Goal: Find specific page/section: Find specific page/section

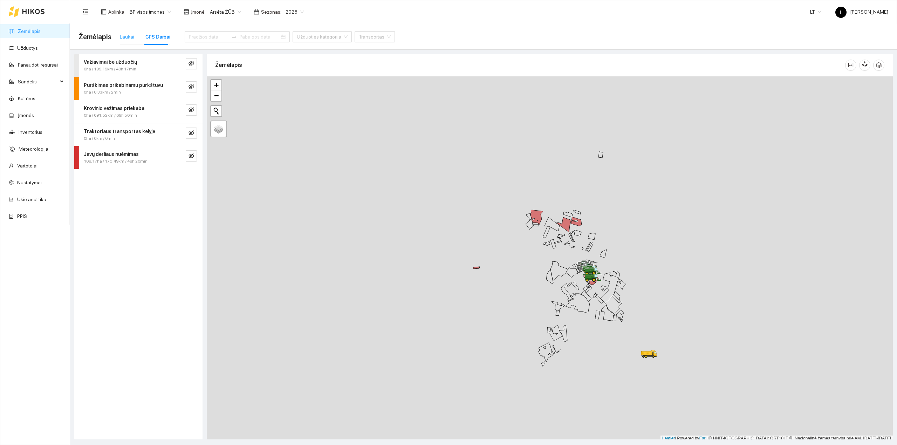
click at [124, 32] on div "Laukai" at bounding box center [127, 37] width 14 height 16
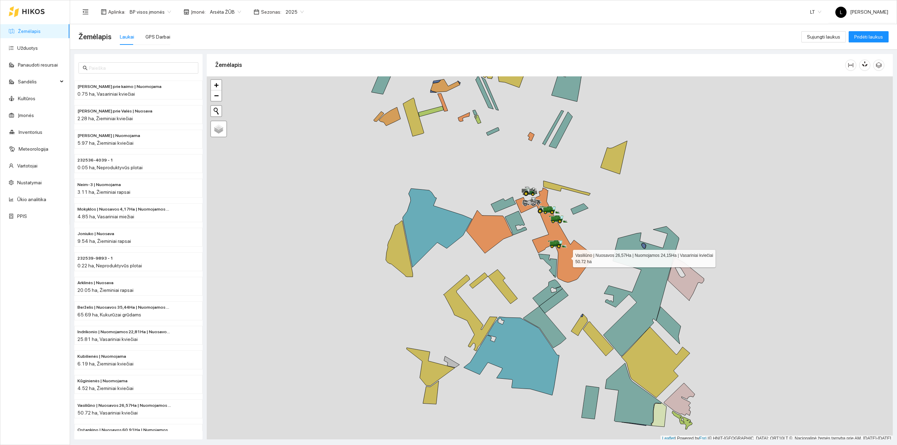
click at [567, 256] on icon at bounding box center [555, 235] width 79 height 95
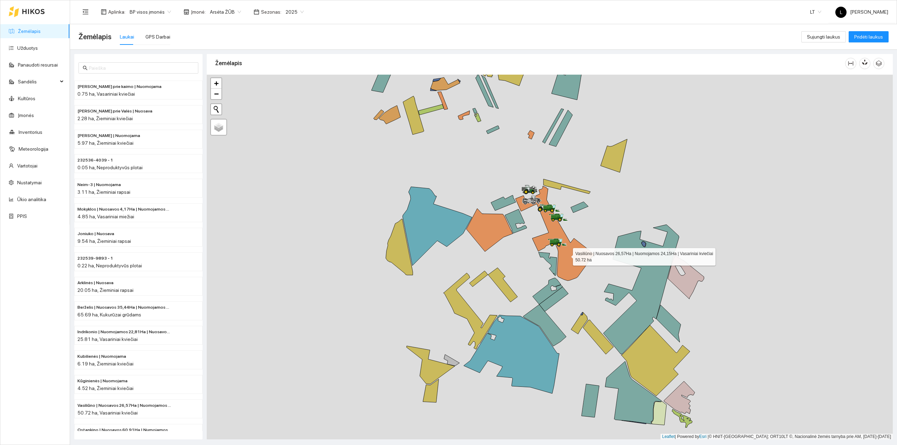
scroll to position [323, 0]
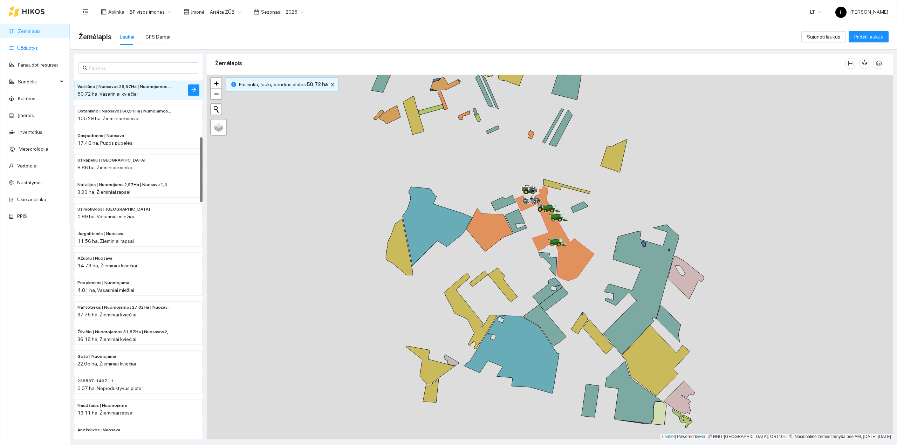
click at [29, 47] on link "Užduotys" at bounding box center [27, 48] width 21 height 6
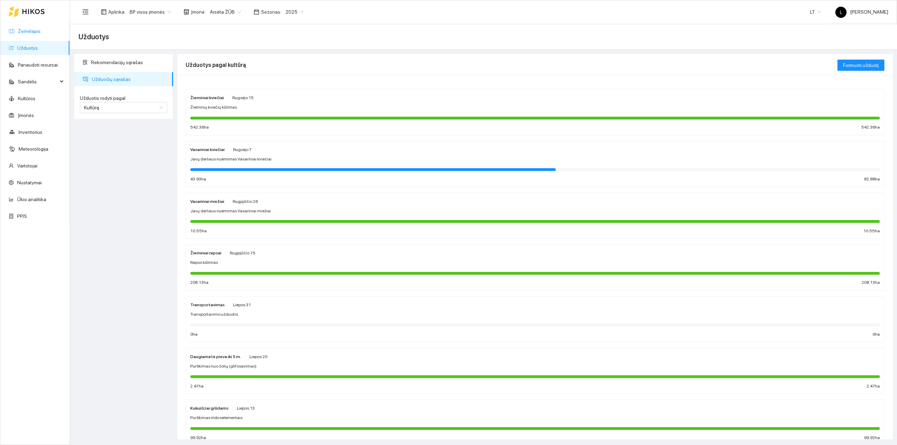
click at [29, 29] on link "Žemėlapis" at bounding box center [29, 31] width 23 height 6
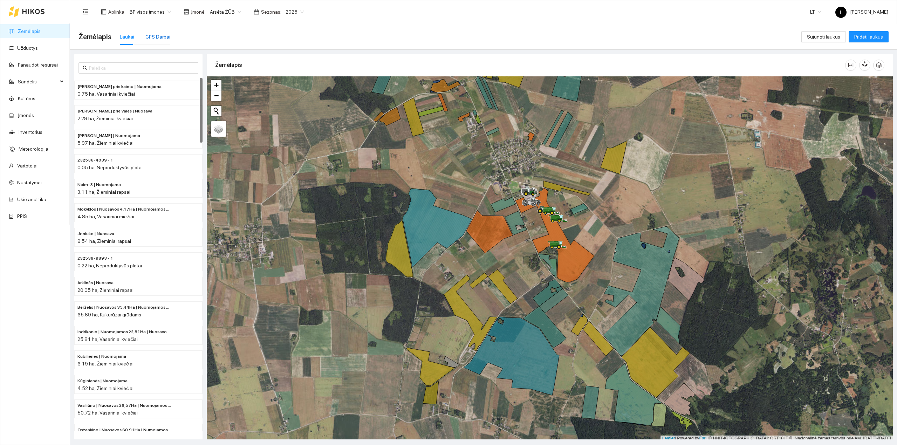
click at [157, 34] on div "GPS Darbai" at bounding box center [157, 37] width 25 height 8
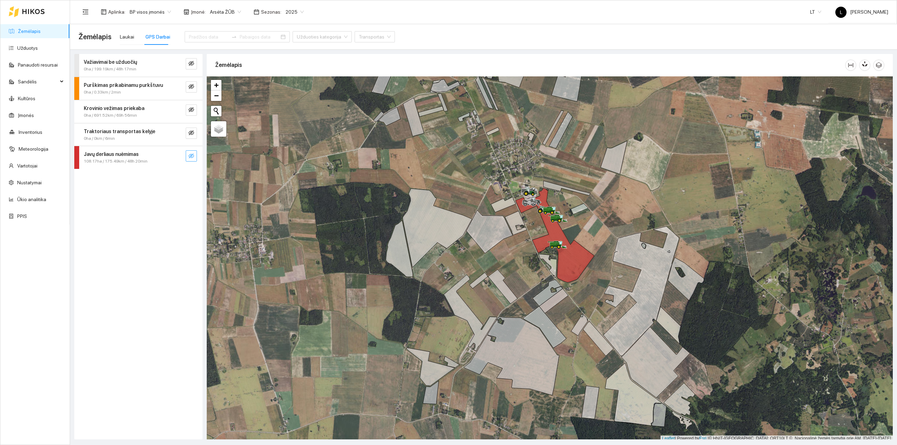
click at [190, 159] on icon "eye-invisible" at bounding box center [192, 156] width 6 height 6
click at [177, 156] on icon "search" at bounding box center [178, 156] width 6 height 6
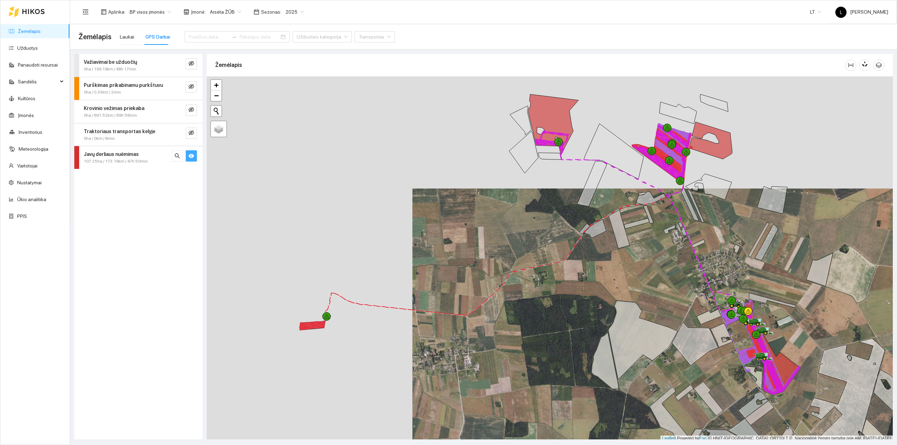
scroll to position [2, 0]
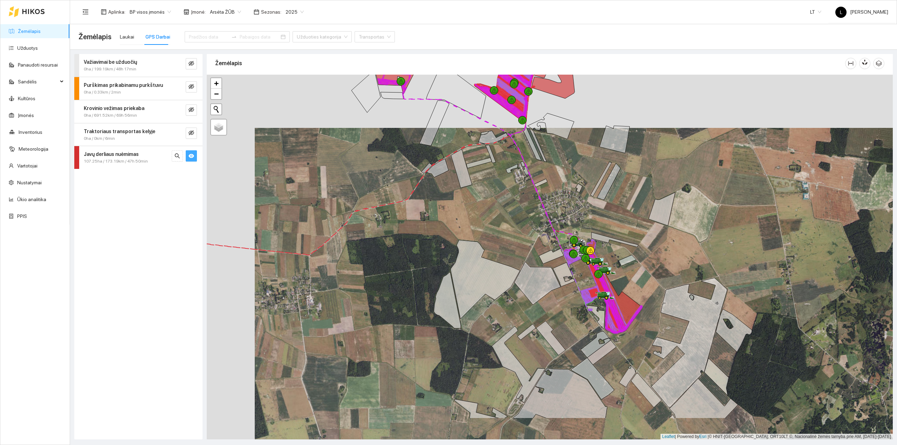
drag, startPoint x: 675, startPoint y: 312, endPoint x: 352, endPoint y: 195, distance: 343.3
click at [348, 193] on div at bounding box center [550, 257] width 686 height 365
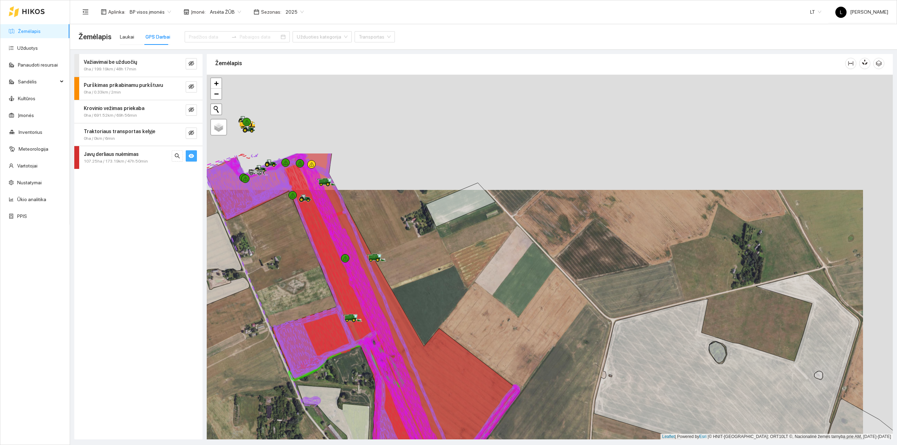
drag, startPoint x: 397, startPoint y: 191, endPoint x: 368, endPoint y: 295, distance: 107.9
click at [368, 295] on icon at bounding box center [405, 320] width 214 height 332
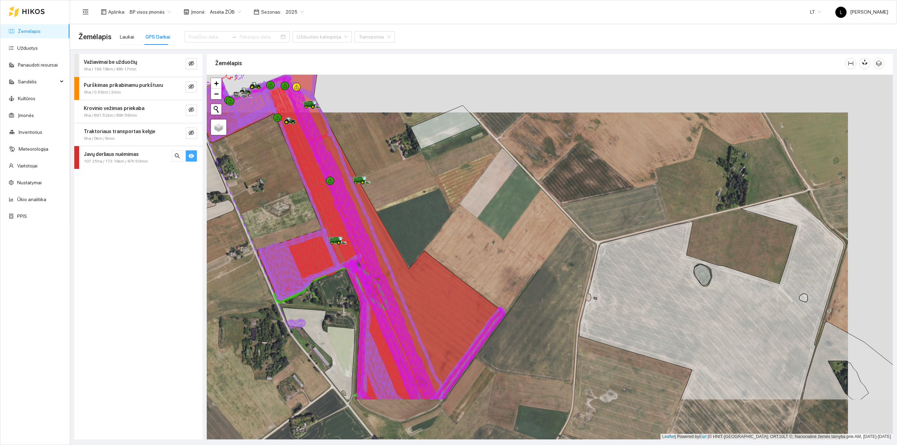
drag, startPoint x: 375, startPoint y: 316, endPoint x: 358, endPoint y: 233, distance: 84.8
click at [358, 233] on icon at bounding box center [390, 238] width 214 height 325
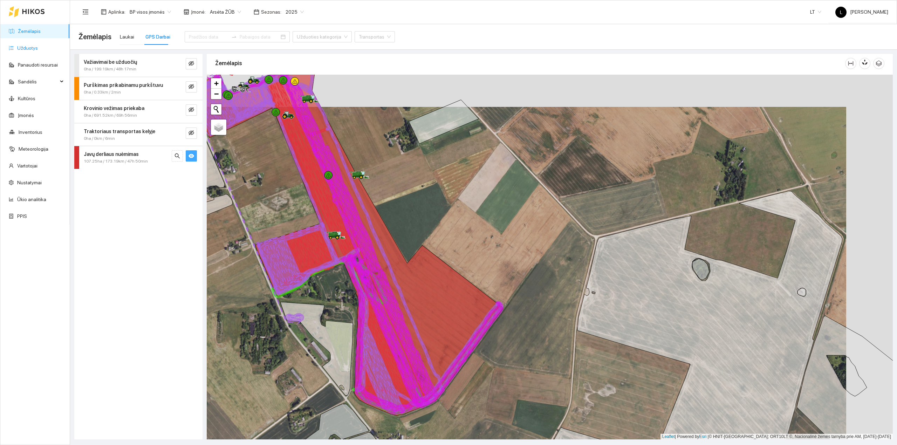
click at [34, 51] on link "Užduotys" at bounding box center [27, 48] width 21 height 6
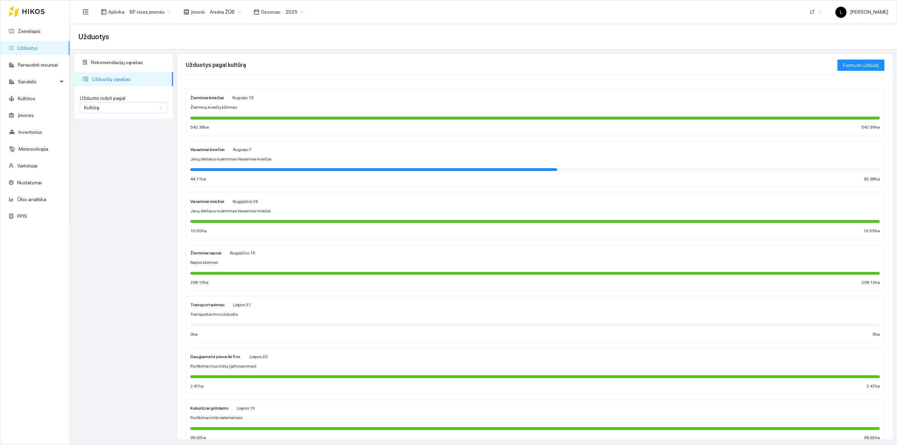
click at [312, 178] on div "44.11 ha 82.88 ha" at bounding box center [535, 179] width 690 height 7
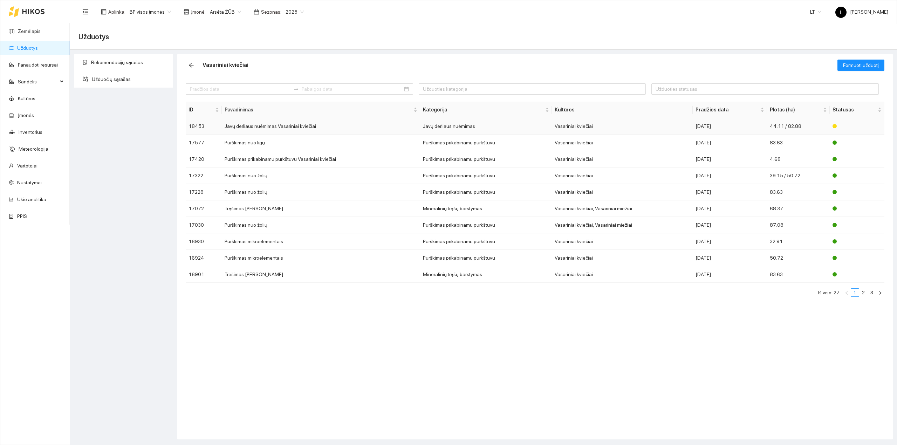
click at [704, 130] on div "2025-08-28" at bounding box center [730, 126] width 69 height 8
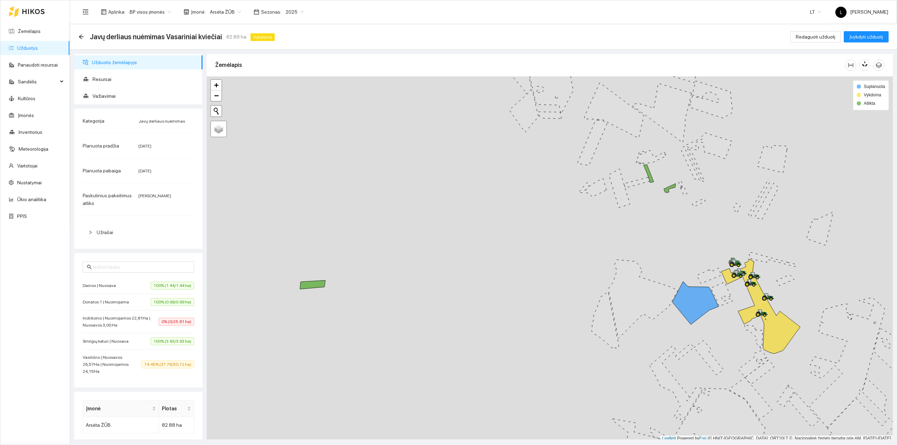
scroll to position [2, 0]
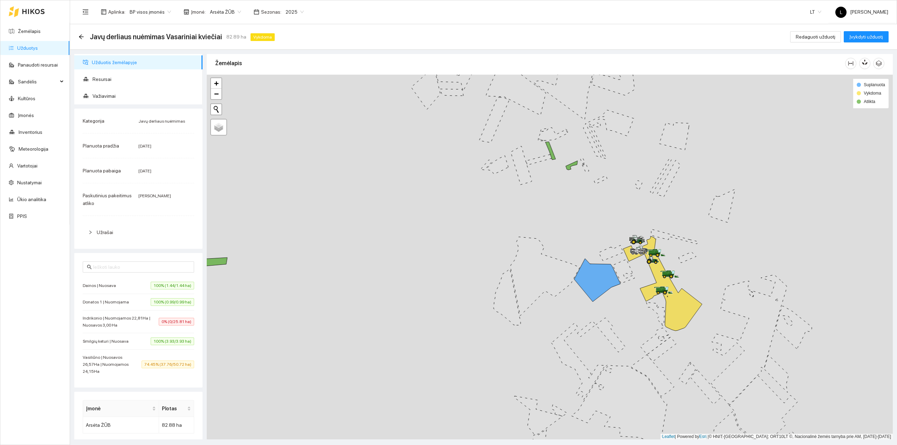
drag, startPoint x: 726, startPoint y: 307, endPoint x: 590, endPoint y: 278, distance: 139.1
click at [590, 278] on div at bounding box center [550, 257] width 686 height 365
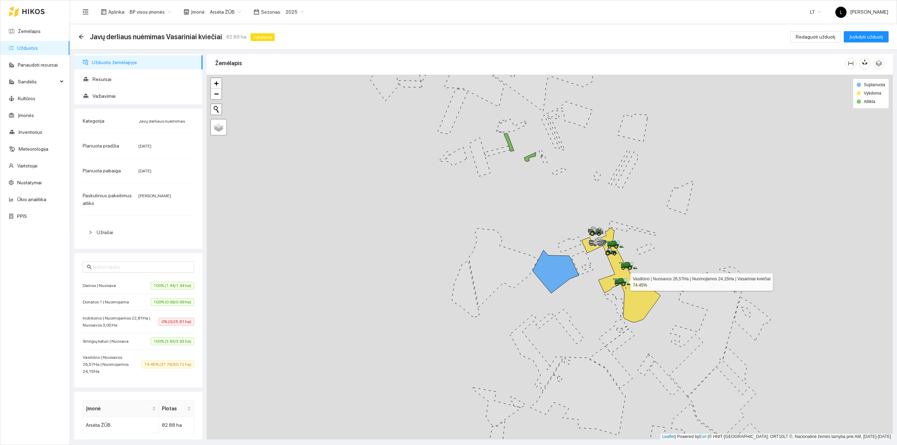
click at [645, 306] on icon at bounding box center [621, 275] width 79 height 95
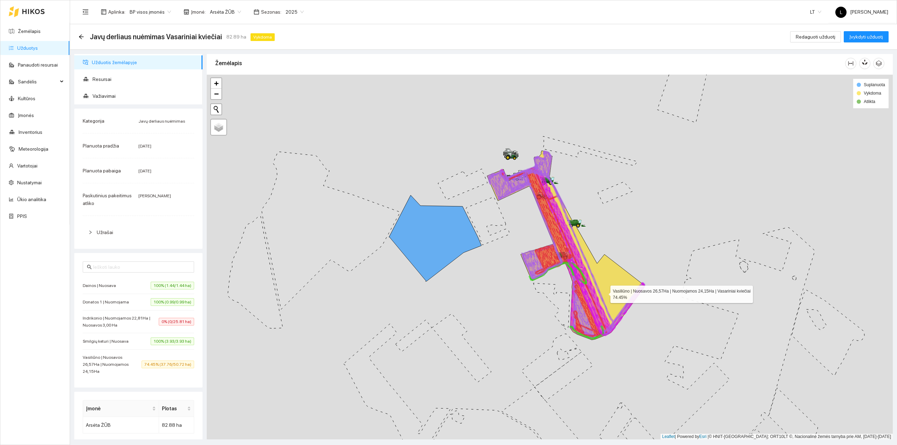
drag, startPoint x: 626, startPoint y: 294, endPoint x: 603, endPoint y: 293, distance: 22.8
click at [603, 293] on icon at bounding box center [566, 245] width 158 height 189
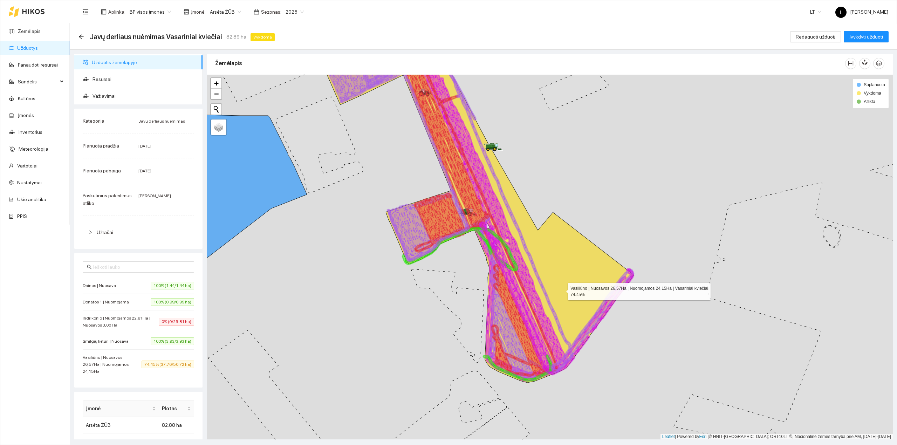
drag, startPoint x: 601, startPoint y: 292, endPoint x: 561, endPoint y: 290, distance: 40.0
click at [561, 290] on icon at bounding box center [476, 209] width 316 height 348
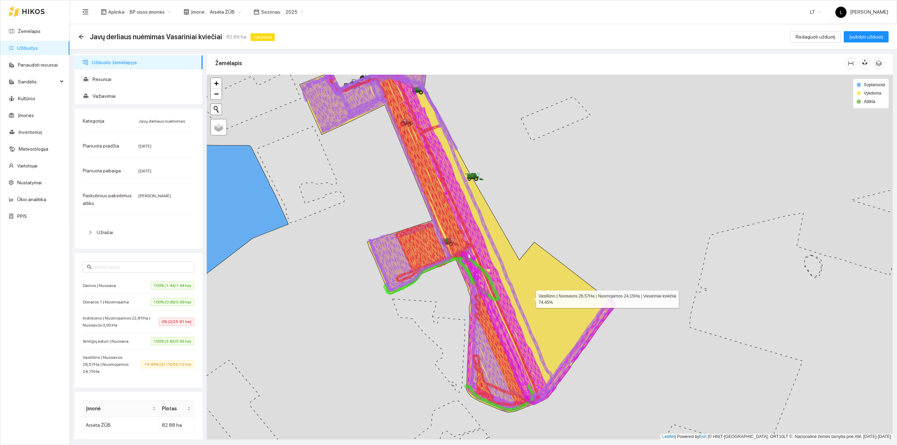
drag, startPoint x: 536, startPoint y: 291, endPoint x: 528, endPoint y: 296, distance: 9.9
click at [529, 296] on icon at bounding box center [458, 240] width 316 height 346
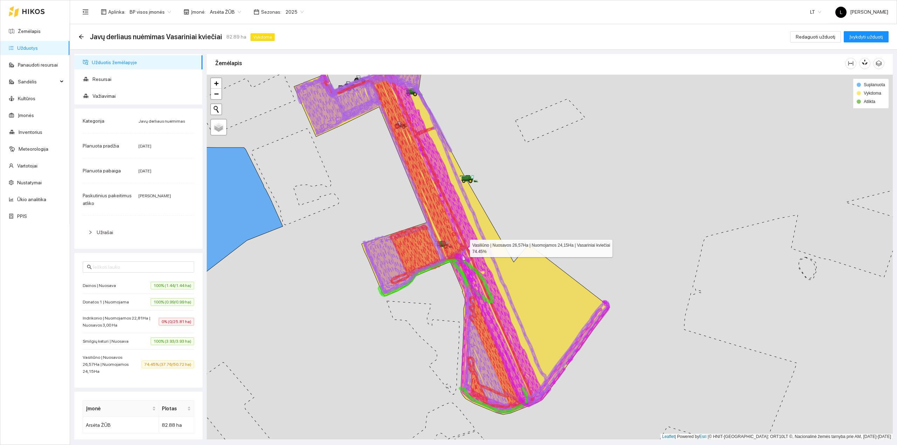
drag, startPoint x: 533, startPoint y: 290, endPoint x: 520, endPoint y: 309, distance: 23.1
click at [520, 309] on icon at bounding box center [452, 226] width 316 height 377
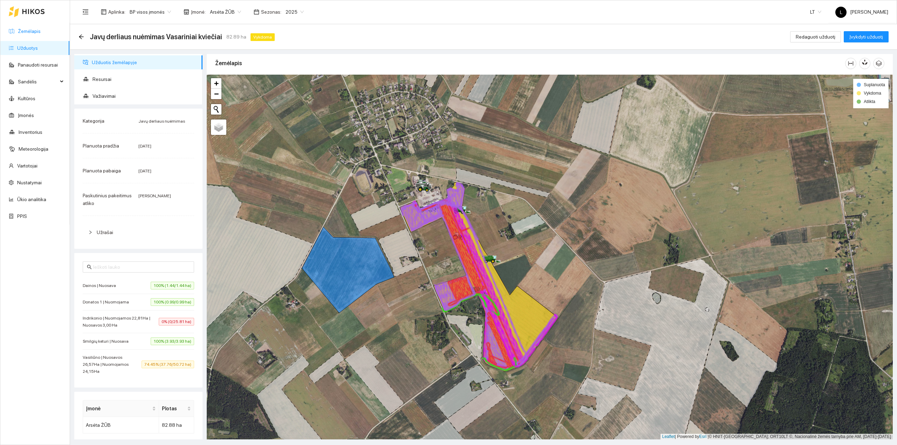
click at [37, 28] on link "Žemėlapis" at bounding box center [29, 31] width 23 height 6
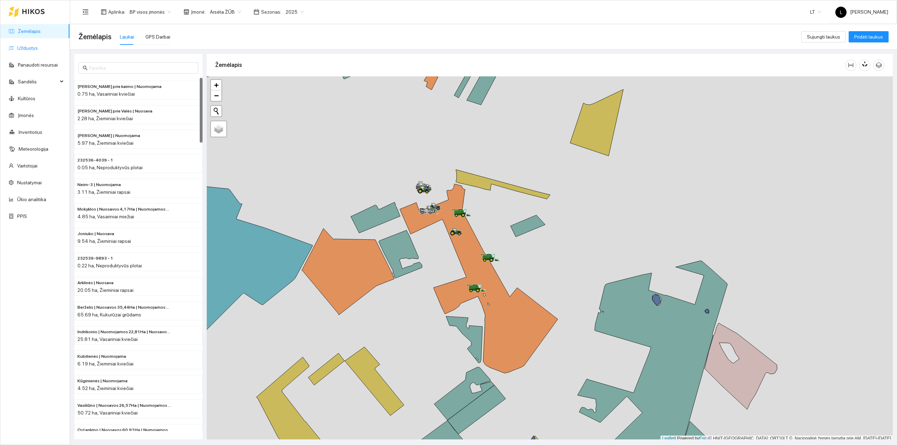
click at [17, 45] on link "Užduotys" at bounding box center [27, 48] width 21 height 6
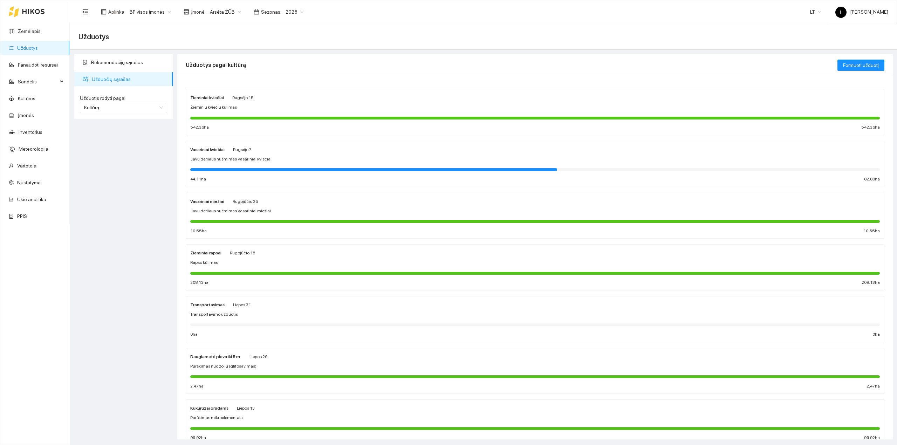
click at [313, 173] on div at bounding box center [535, 169] width 690 height 8
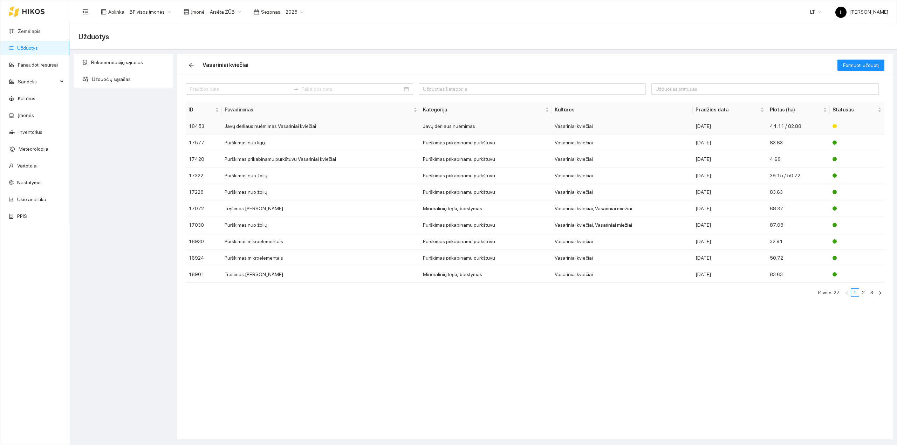
click at [474, 129] on td "Javų derliaus nuėmimas" at bounding box center [486, 126] width 132 height 16
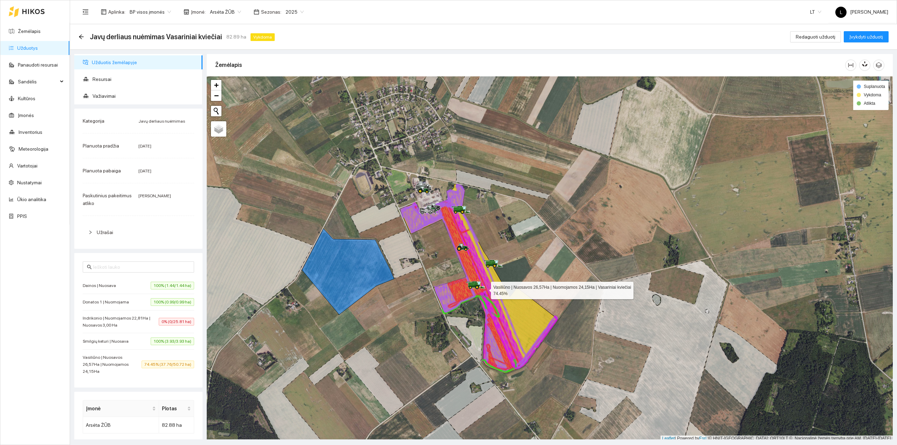
scroll to position [2, 0]
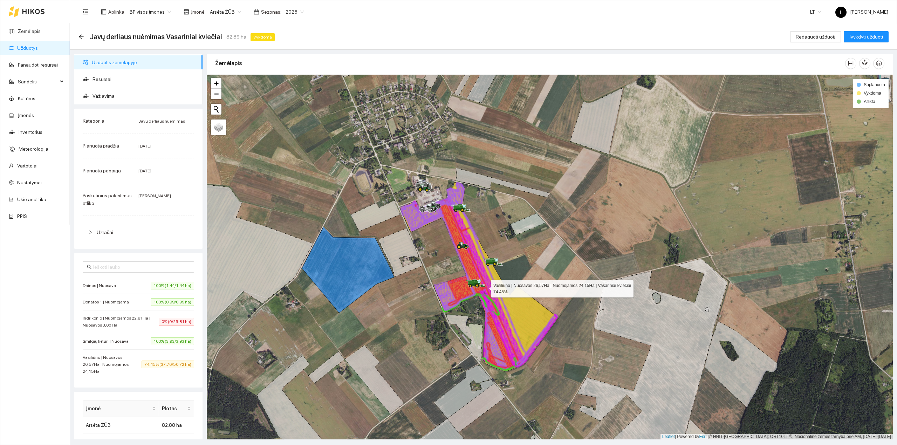
click at [511, 301] on icon at bounding box center [479, 276] width 158 height 189
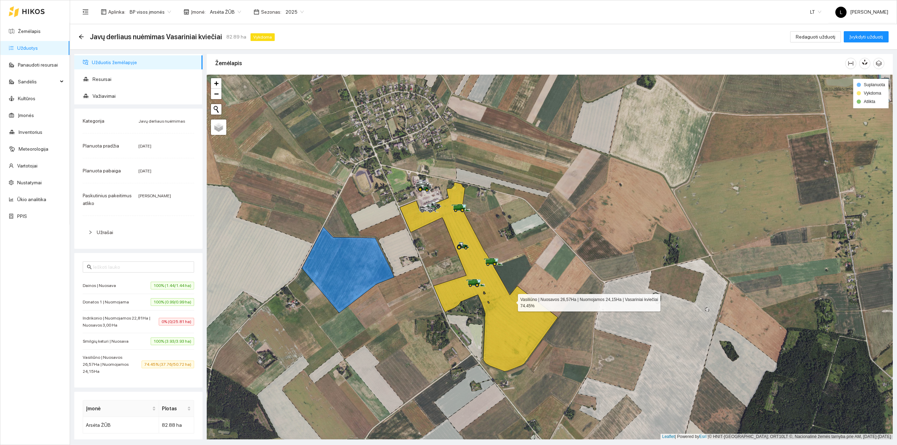
click at [513, 301] on icon at bounding box center [479, 276] width 158 height 189
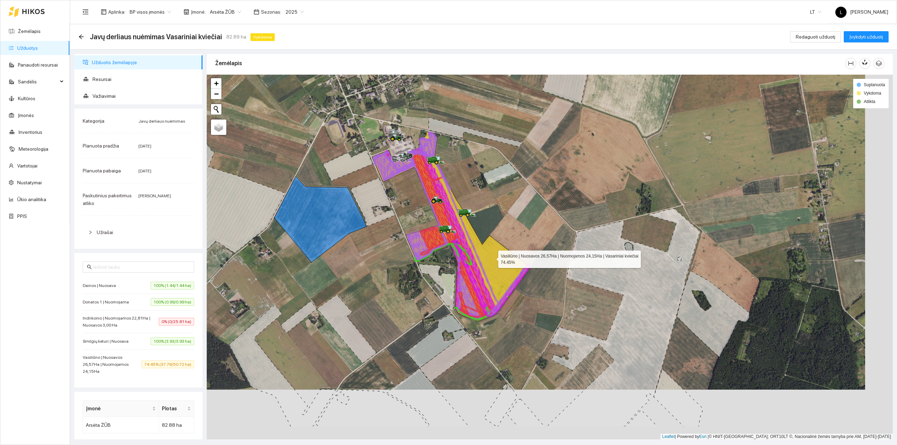
drag, startPoint x: 522, startPoint y: 311, endPoint x: 491, endPoint y: 257, distance: 62.0
click at [491, 257] on icon at bounding box center [451, 226] width 158 height 189
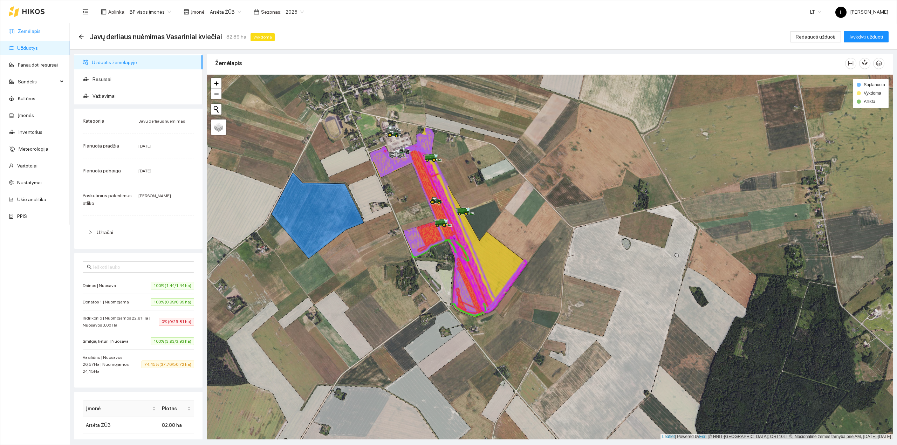
click at [32, 29] on link "Žemėlapis" at bounding box center [29, 31] width 23 height 6
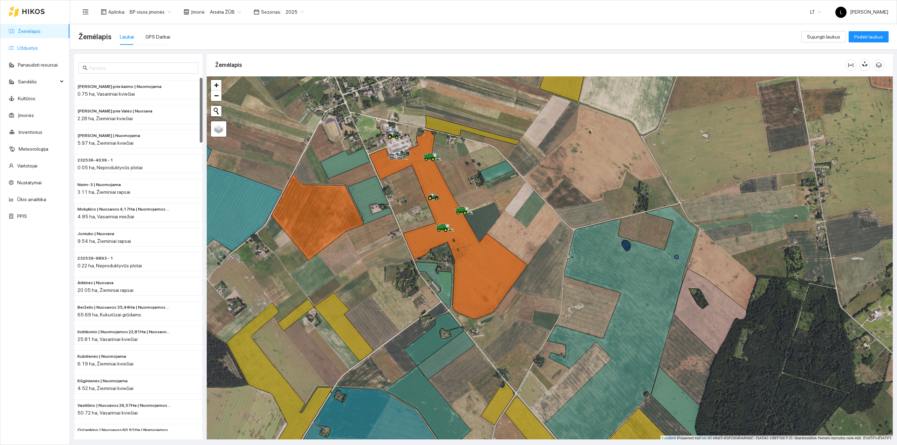
click at [25, 45] on link "Užduotys" at bounding box center [27, 48] width 21 height 6
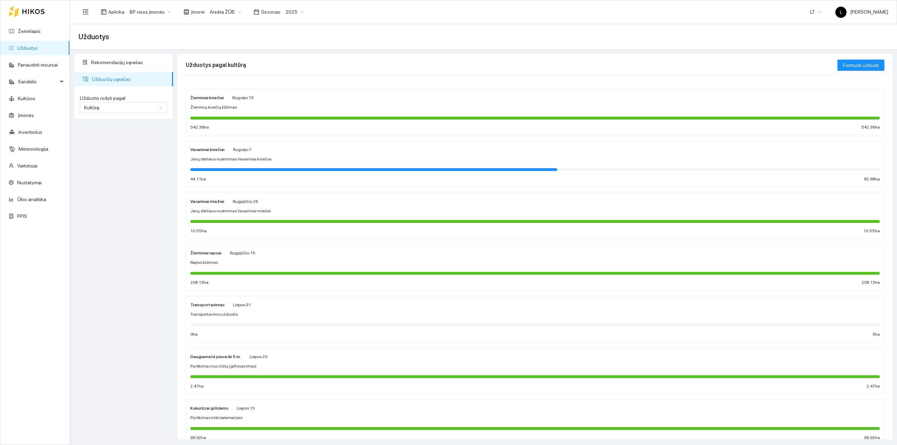
click at [337, 161] on div "Javų derliaus nuėmimas Vasariniai kviečiai" at bounding box center [535, 159] width 690 height 7
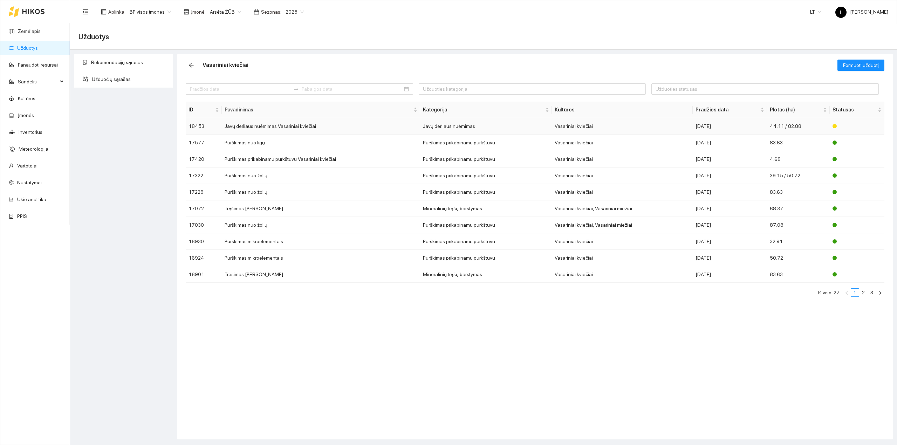
click at [711, 128] on div "2025-08-28" at bounding box center [730, 126] width 69 height 8
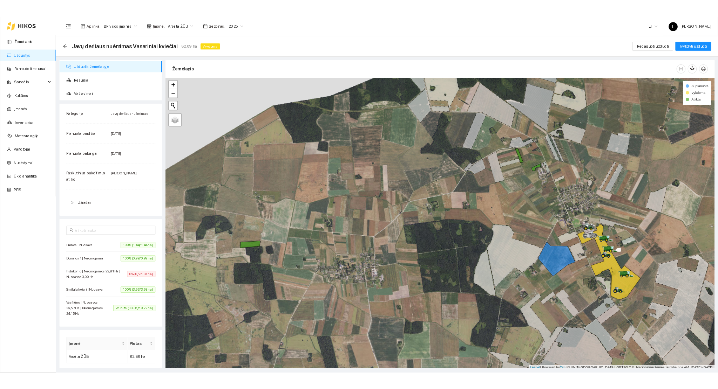
scroll to position [2, 0]
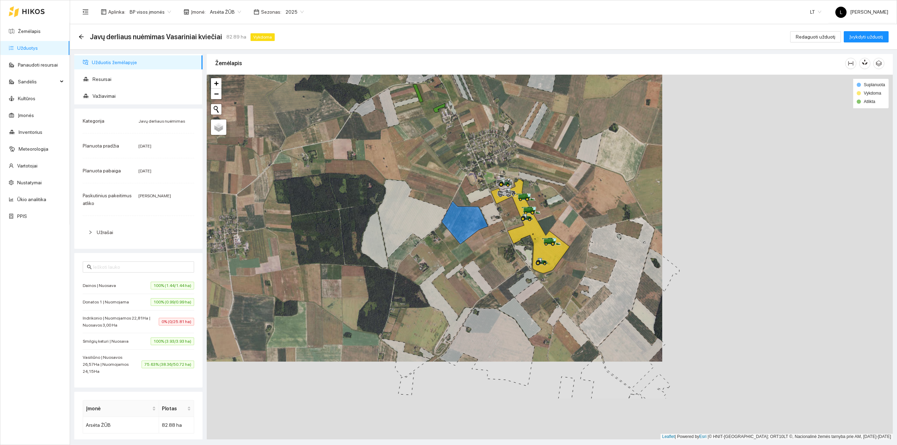
drag, startPoint x: 766, startPoint y: 286, endPoint x: 536, endPoint y: 207, distance: 243.6
click at [536, 207] on div at bounding box center [550, 257] width 686 height 365
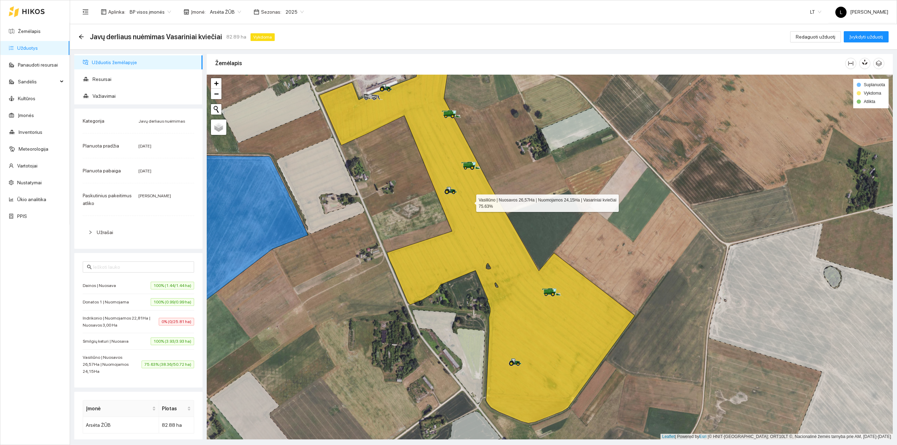
click at [470, 202] on icon at bounding box center [477, 234] width 316 height 379
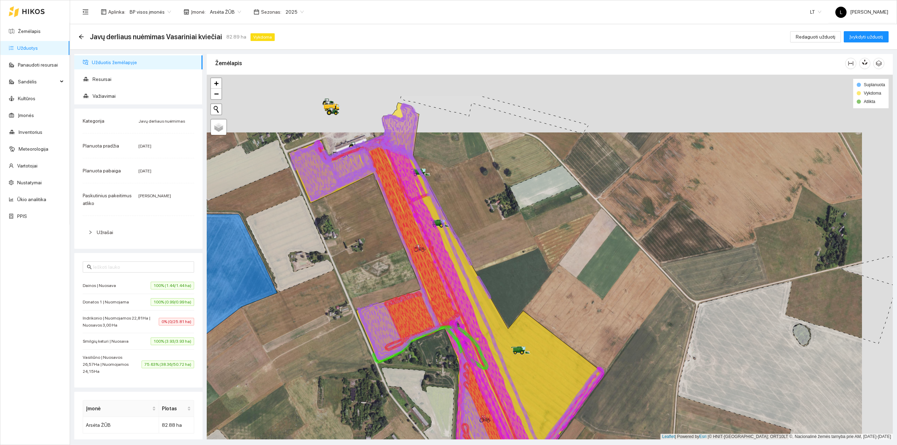
drag, startPoint x: 490, startPoint y: 245, endPoint x: 486, endPoint y: 250, distance: 5.3
click at [489, 247] on div at bounding box center [550, 257] width 686 height 365
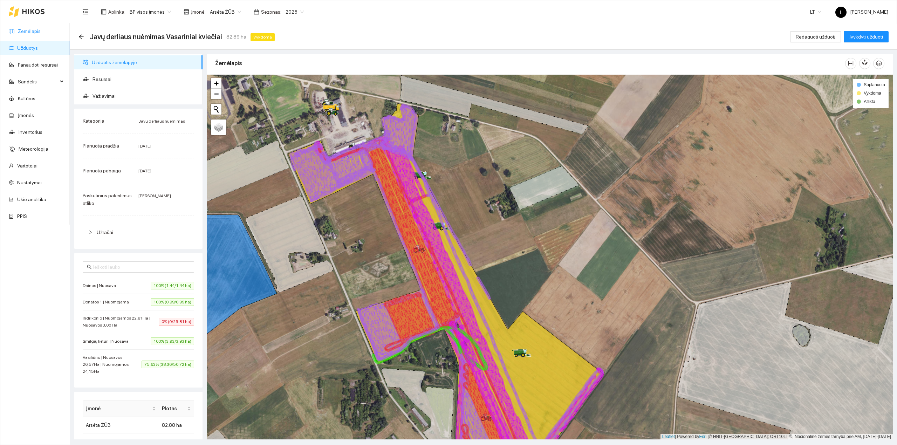
click at [39, 34] on link "Žemėlapis" at bounding box center [29, 31] width 23 height 6
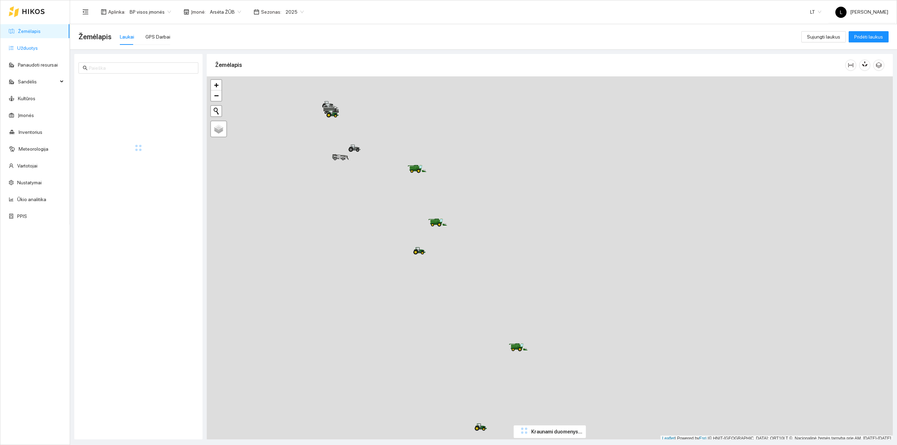
click at [32, 47] on link "Užduotys" at bounding box center [27, 48] width 21 height 6
